Goal: Use online tool/utility

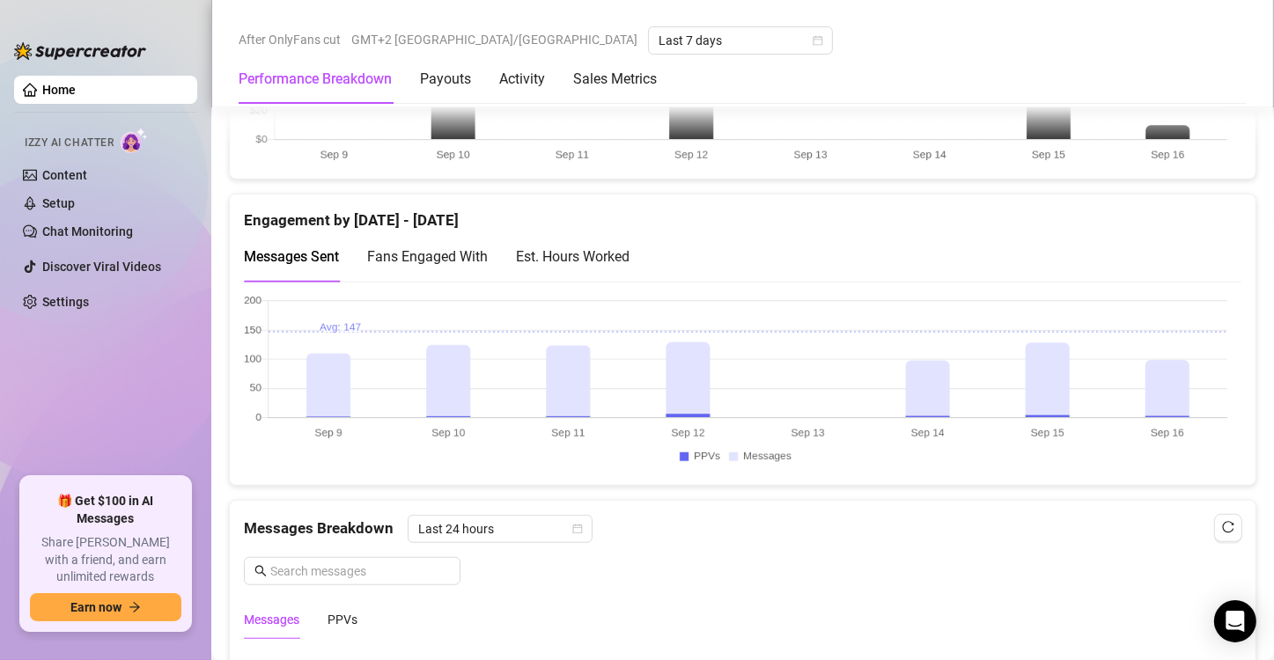
scroll to position [1145, 0]
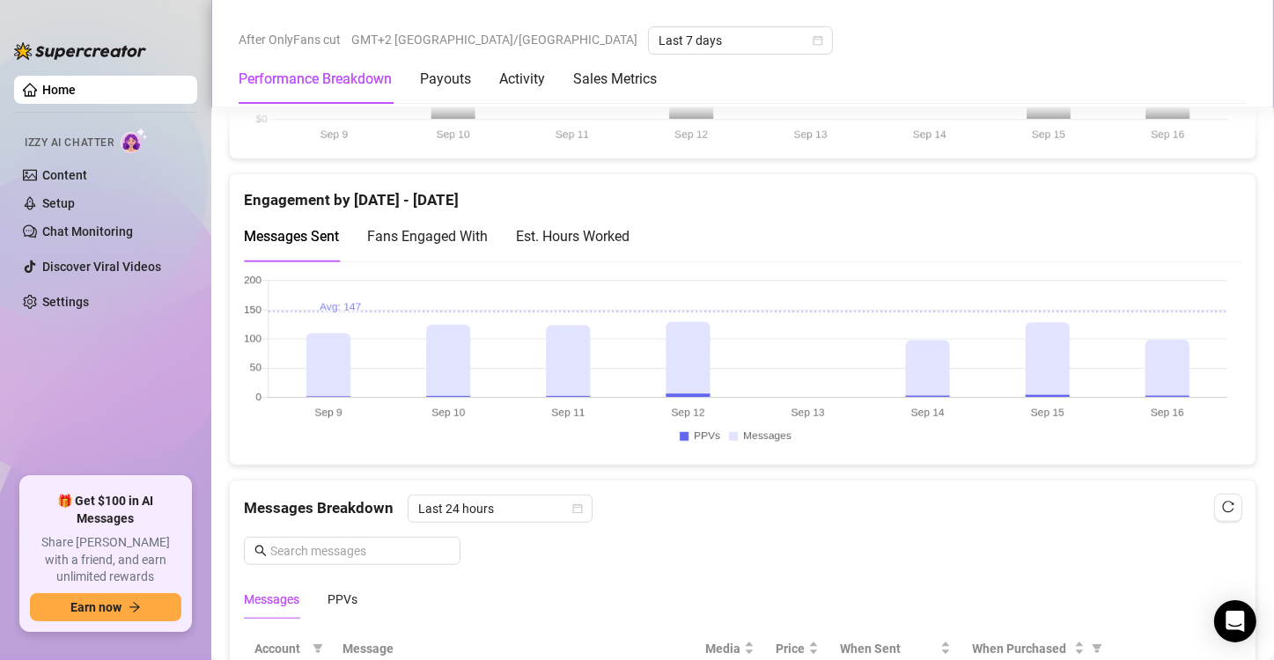
click at [1176, 350] on canvas at bounding box center [736, 363] width 984 height 176
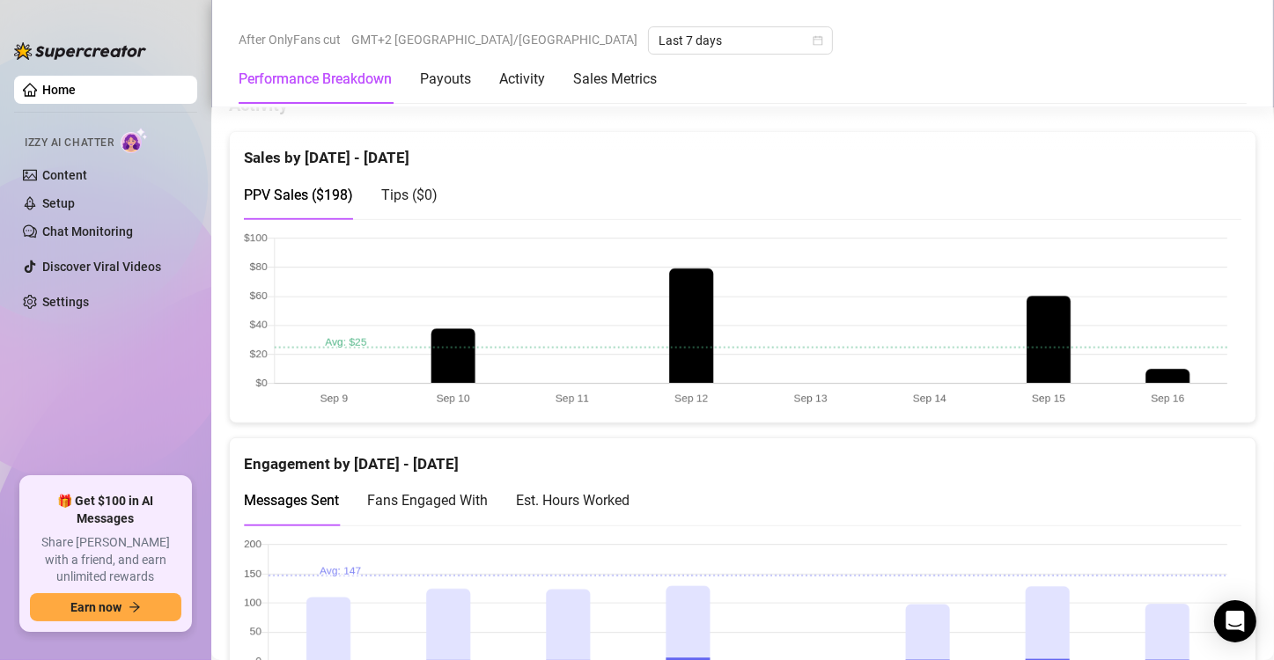
click at [1168, 366] on canvas at bounding box center [736, 320] width 984 height 176
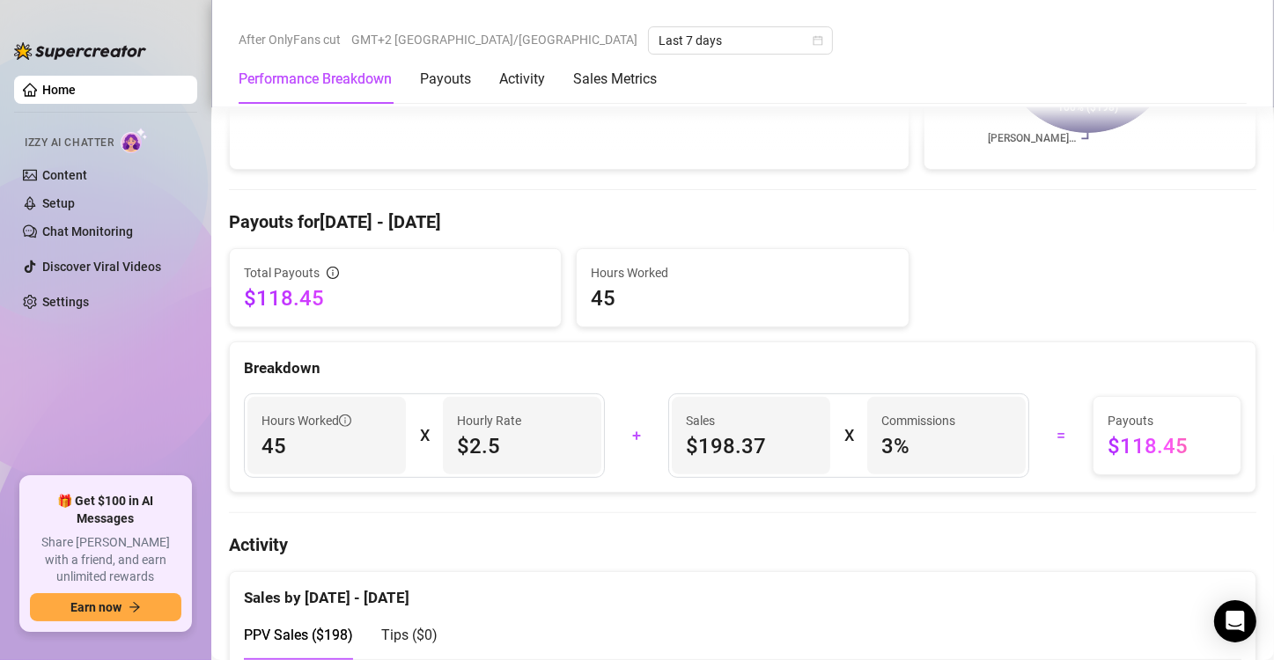
scroll to position [881, 0]
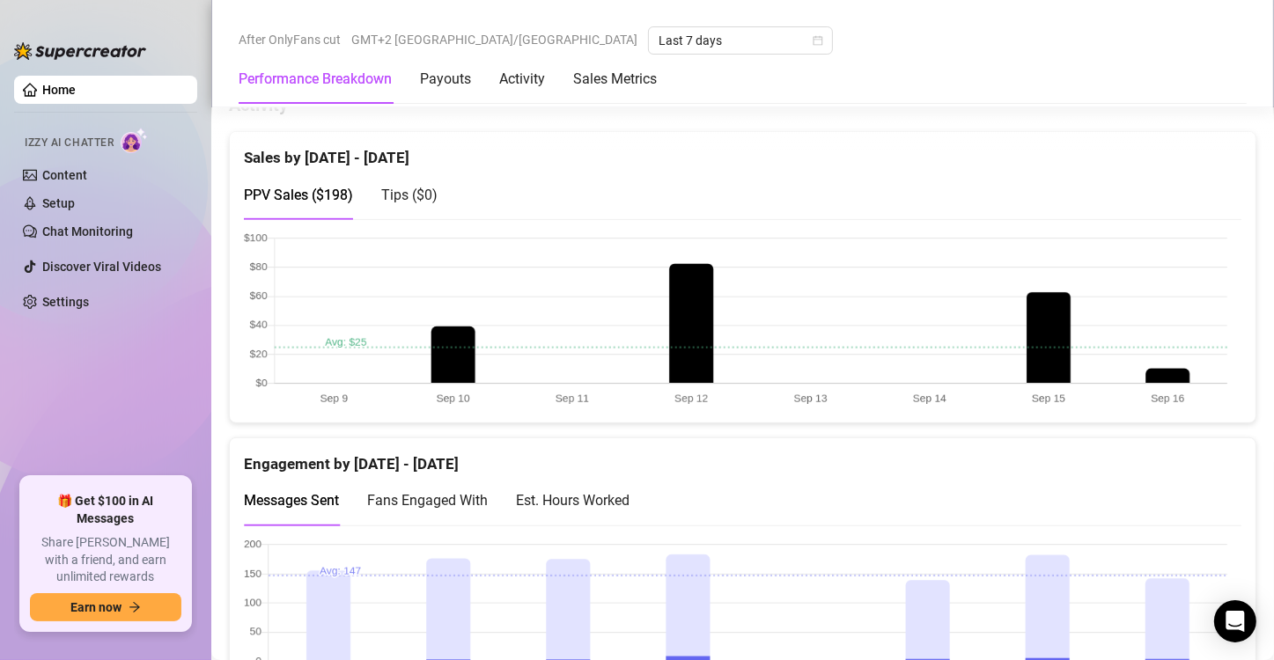
click at [1183, 380] on canvas at bounding box center [736, 320] width 984 height 176
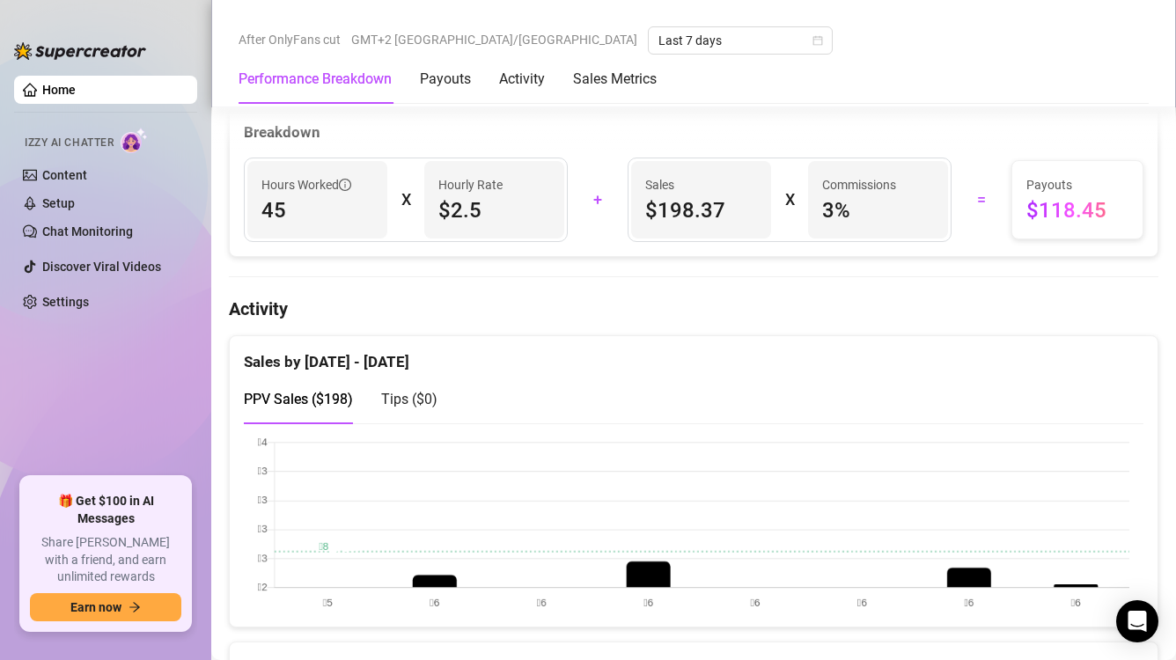
scroll to position [704, 0]
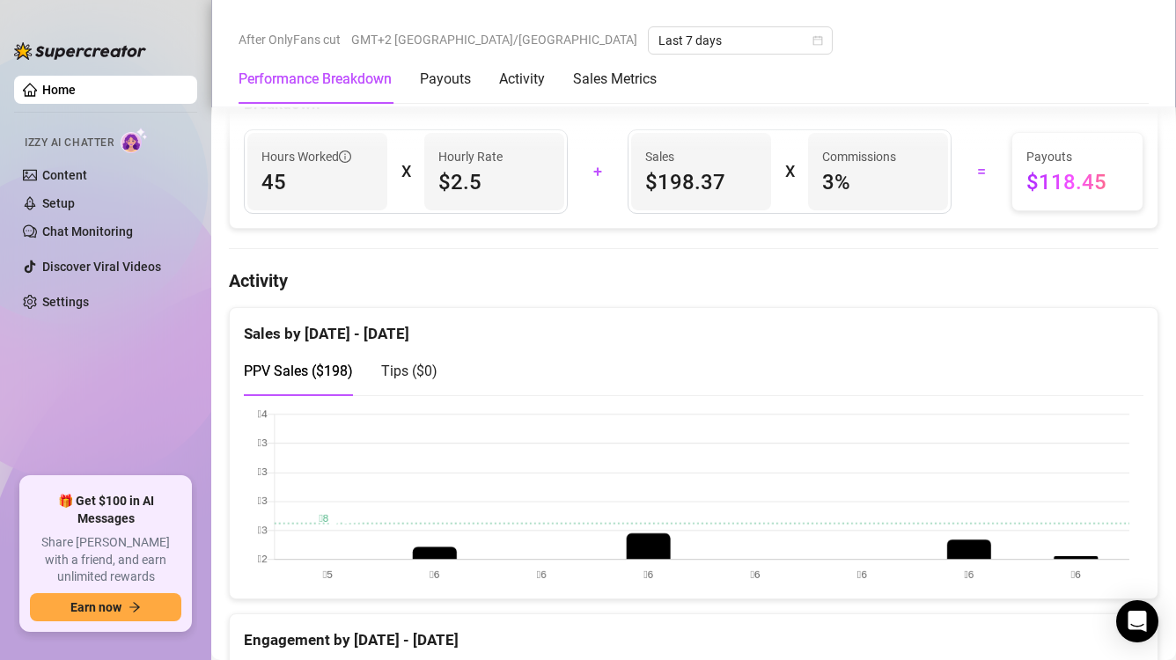
click at [1065, 538] on canvas at bounding box center [687, 497] width 886 height 176
click at [1069, 553] on canvas at bounding box center [687, 497] width 886 height 176
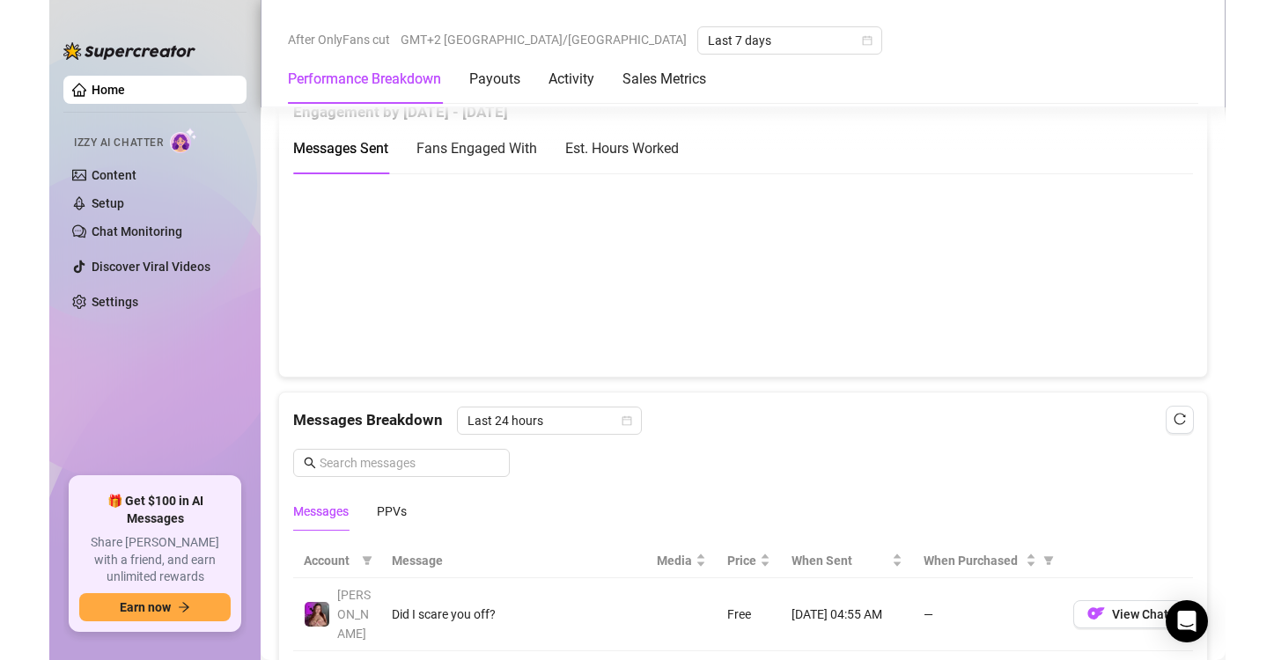
scroll to position [1145, 0]
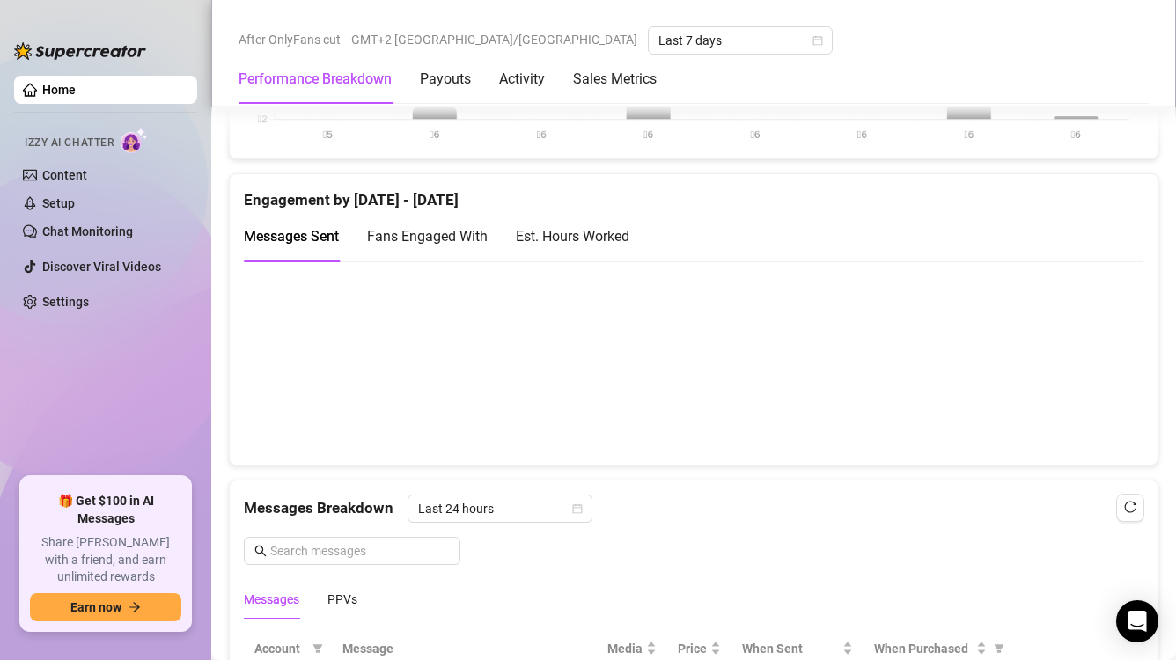
click at [1072, 345] on canvas at bounding box center [687, 363] width 886 height 176
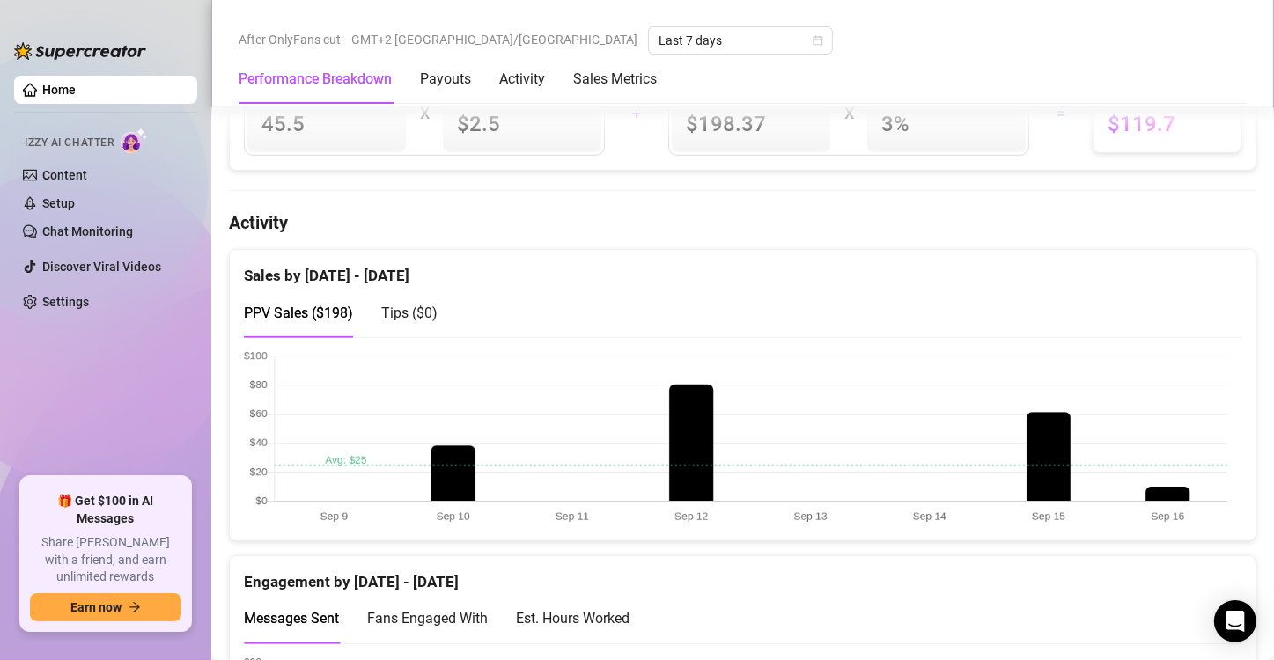
scroll to position [792, 0]
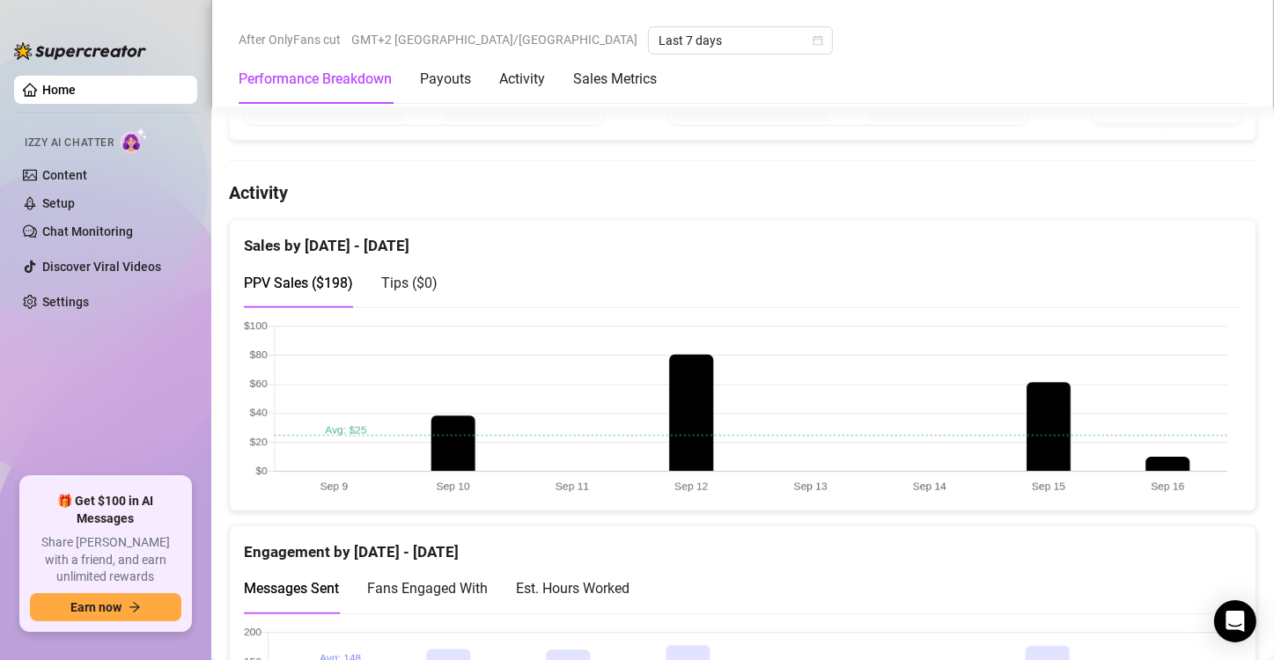
click at [1168, 453] on canvas at bounding box center [736, 409] width 984 height 176
click at [1165, 472] on canvas at bounding box center [736, 409] width 984 height 176
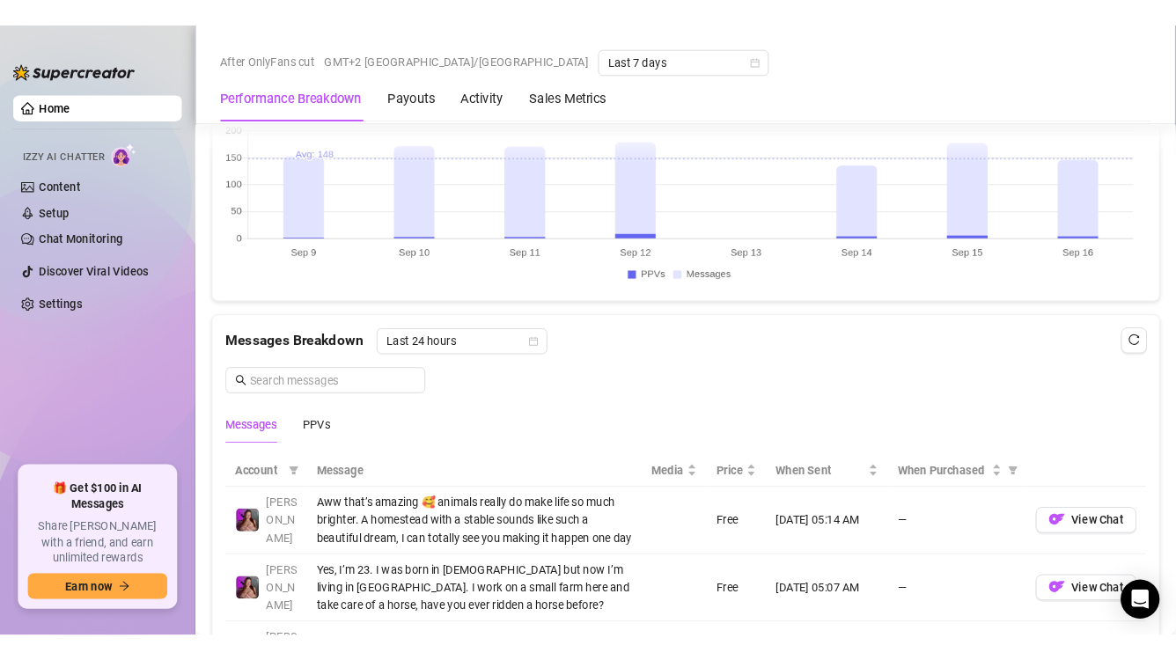
scroll to position [1321, 0]
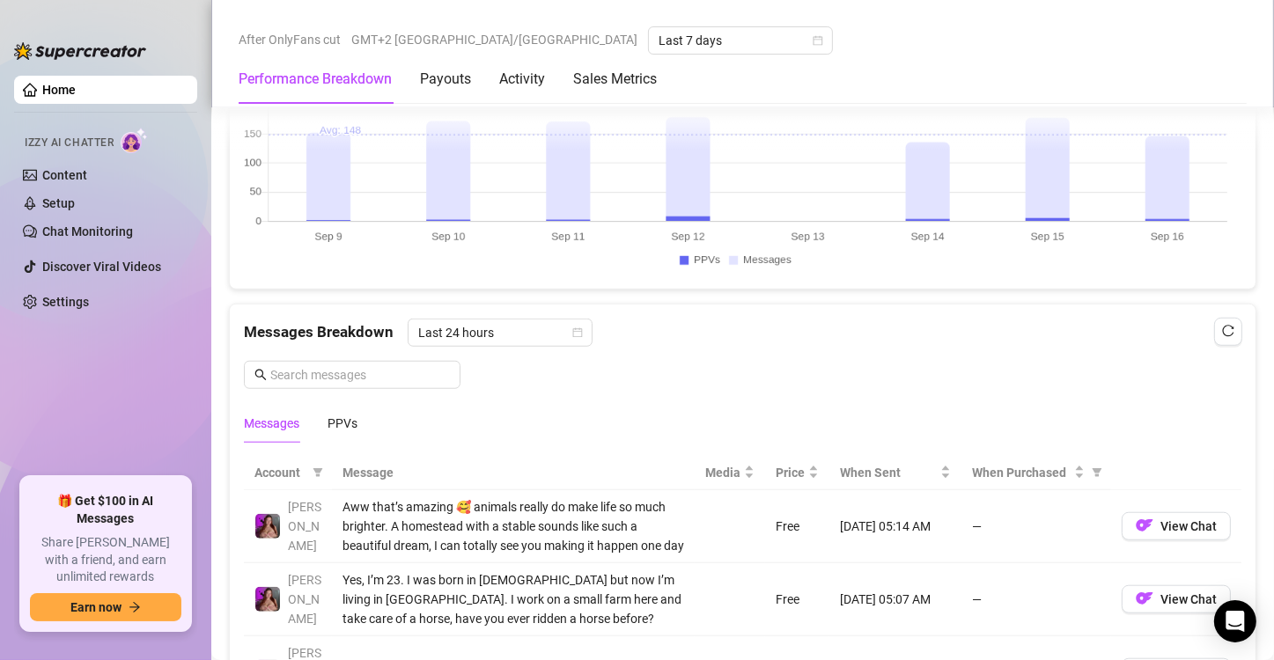
click at [1154, 192] on canvas at bounding box center [736, 187] width 984 height 176
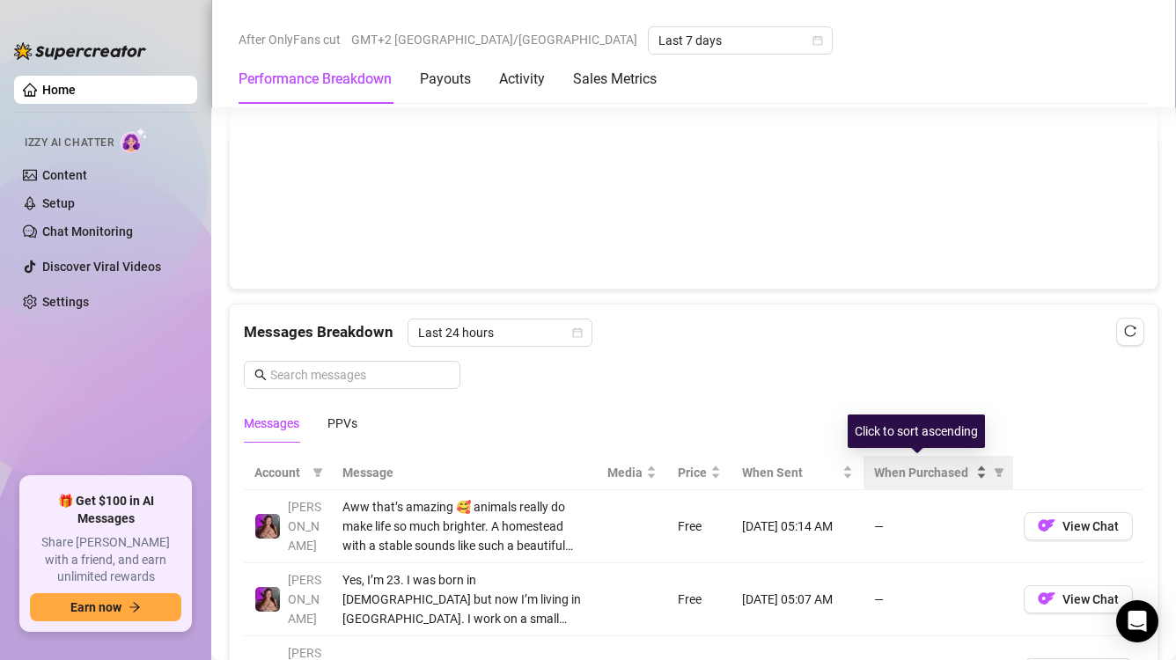
scroll to position [881, 0]
